Goal: Task Accomplishment & Management: Use online tool/utility

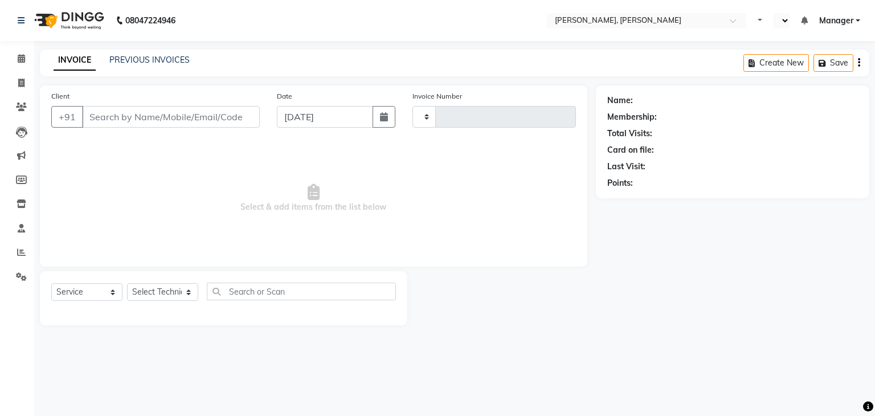
select select "service"
select select "en"
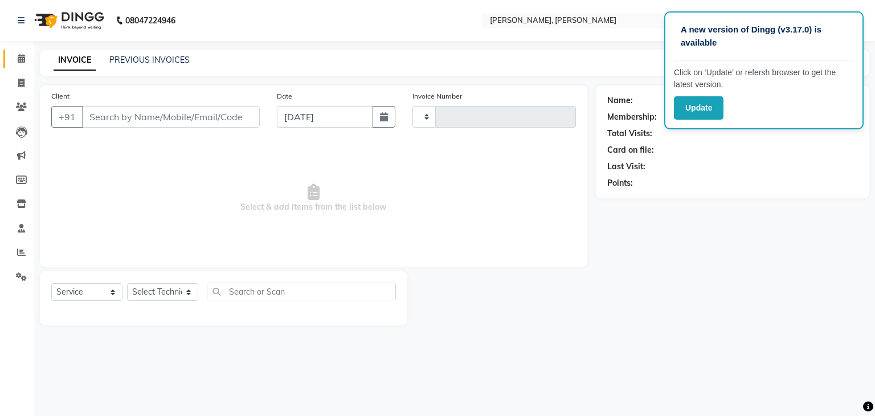
click at [7, 60] on link "Calendar" at bounding box center [16, 59] width 27 height 19
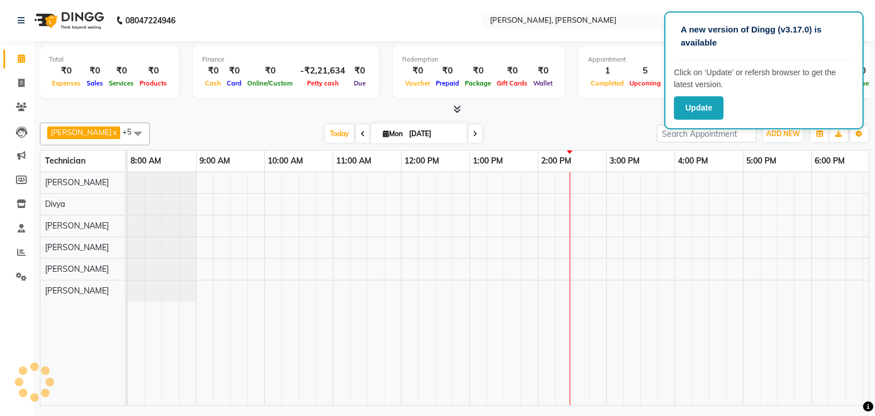
scroll to position [0, 147]
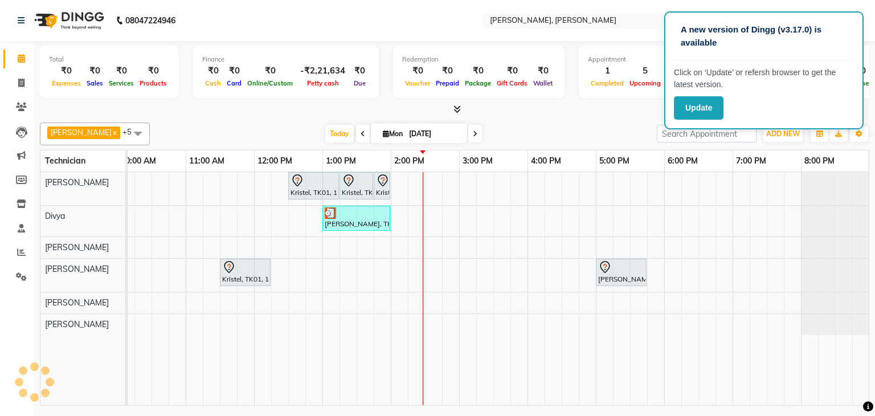
click at [21, 66] on link "Calendar" at bounding box center [16, 59] width 27 height 19
click at [21, 62] on icon at bounding box center [21, 58] width 7 height 9
click at [23, 59] on icon at bounding box center [21, 58] width 7 height 9
click at [18, 61] on icon at bounding box center [21, 58] width 7 height 9
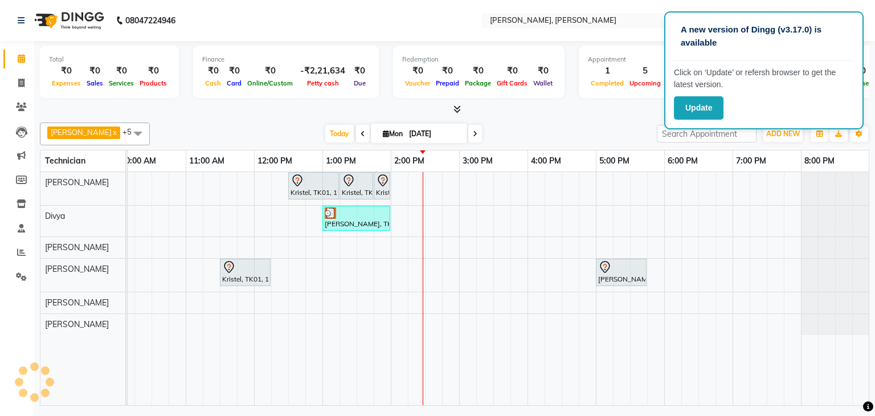
click at [18, 61] on icon at bounding box center [21, 58] width 7 height 9
click at [17, 83] on span at bounding box center [21, 83] width 20 height 13
select select "service"
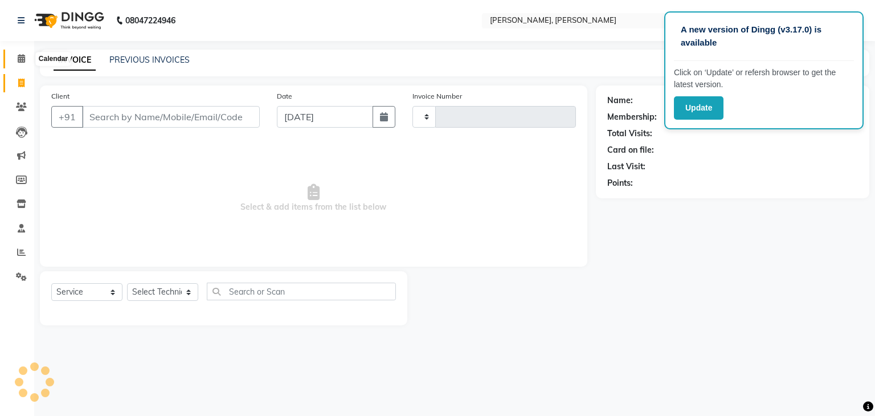
click at [19, 59] on icon at bounding box center [21, 58] width 7 height 9
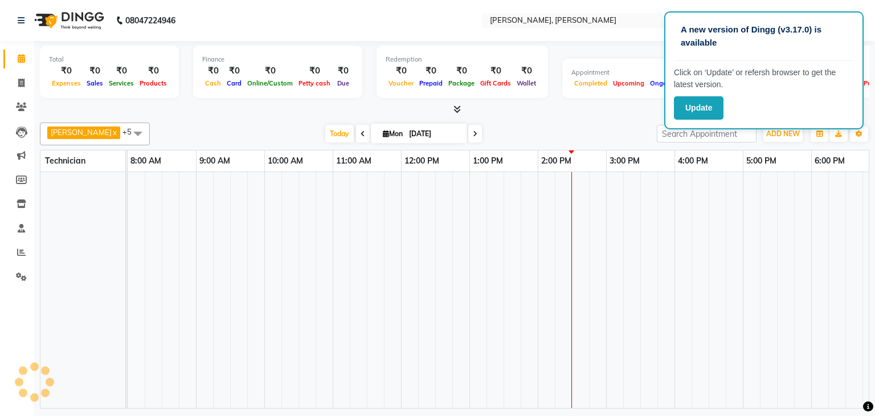
drag, startPoint x: 453, startPoint y: 136, endPoint x: 269, endPoint y: 251, distance: 217.0
click at [269, 251] on td at bounding box center [272, 290] width 17 height 236
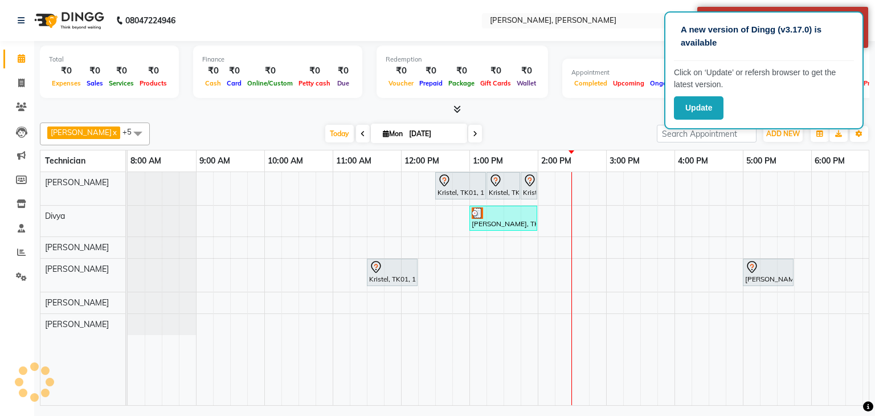
click at [361, 131] on icon at bounding box center [363, 133] width 5 height 7
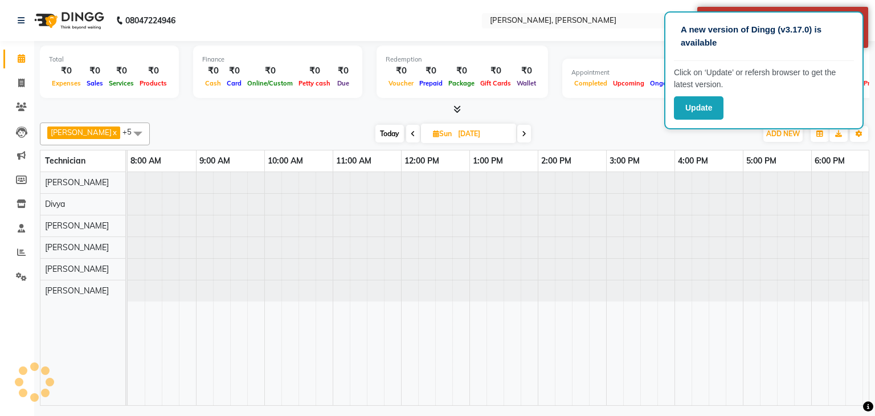
click at [522, 133] on icon at bounding box center [524, 133] width 5 height 7
type input "[DATE]"
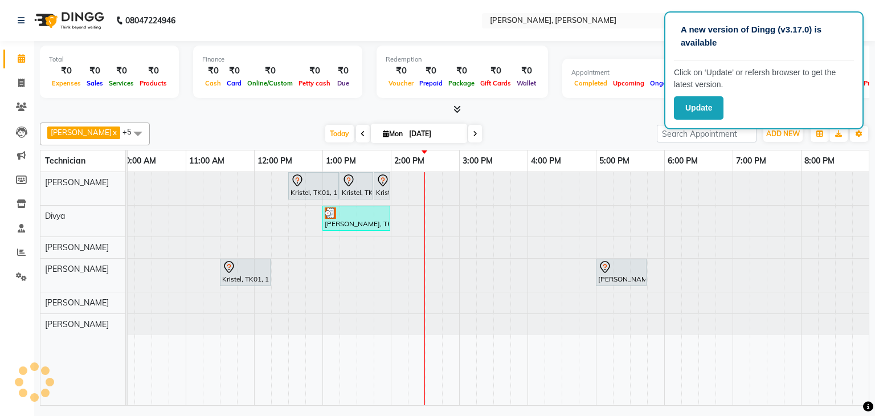
scroll to position [0, 156]
